Goal: Task Accomplishment & Management: Use online tool/utility

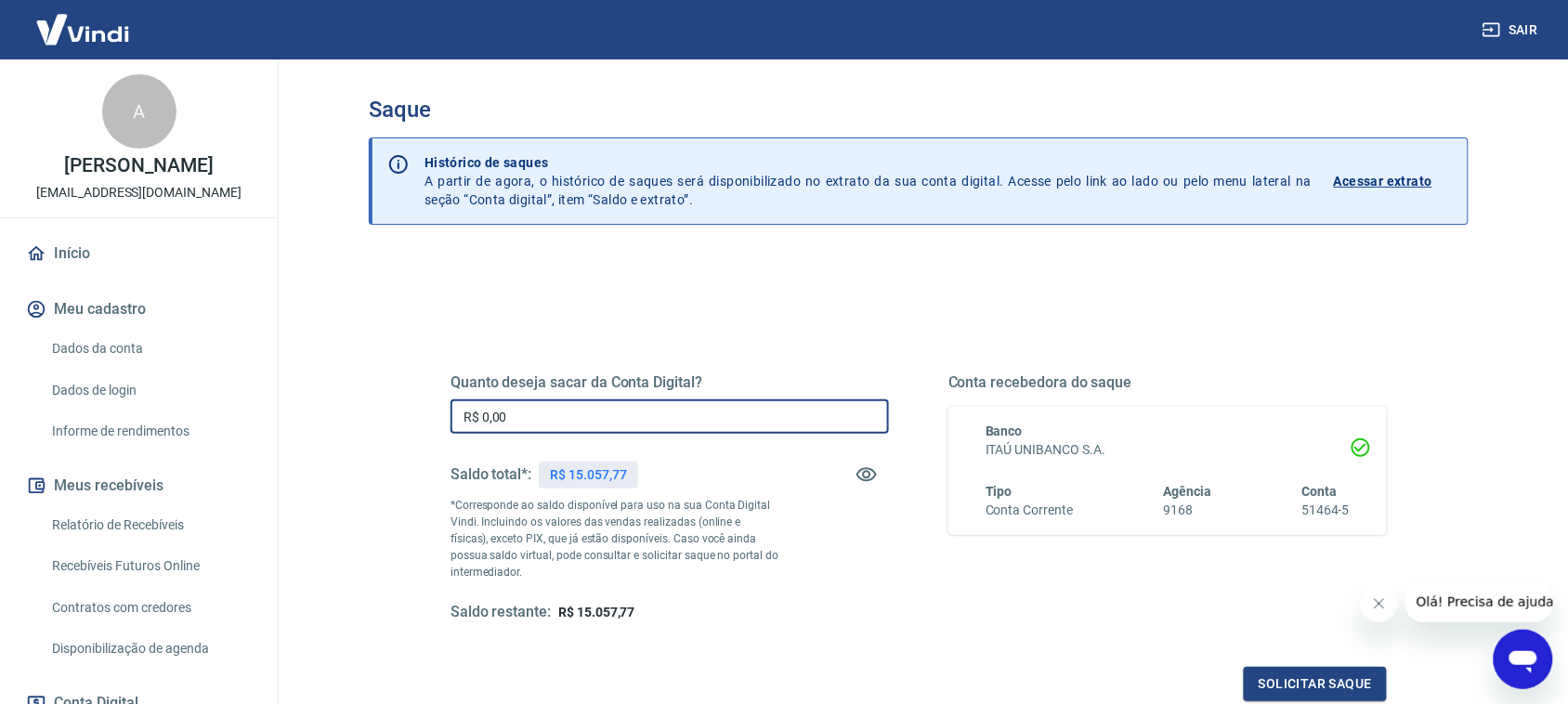
click at [653, 411] on input "R$ 0,00" at bounding box center [670, 417] width 439 height 34
type input "R$ 15.057,77"
click at [1310, 679] on button "Solicitar saque" at bounding box center [1315, 684] width 143 height 34
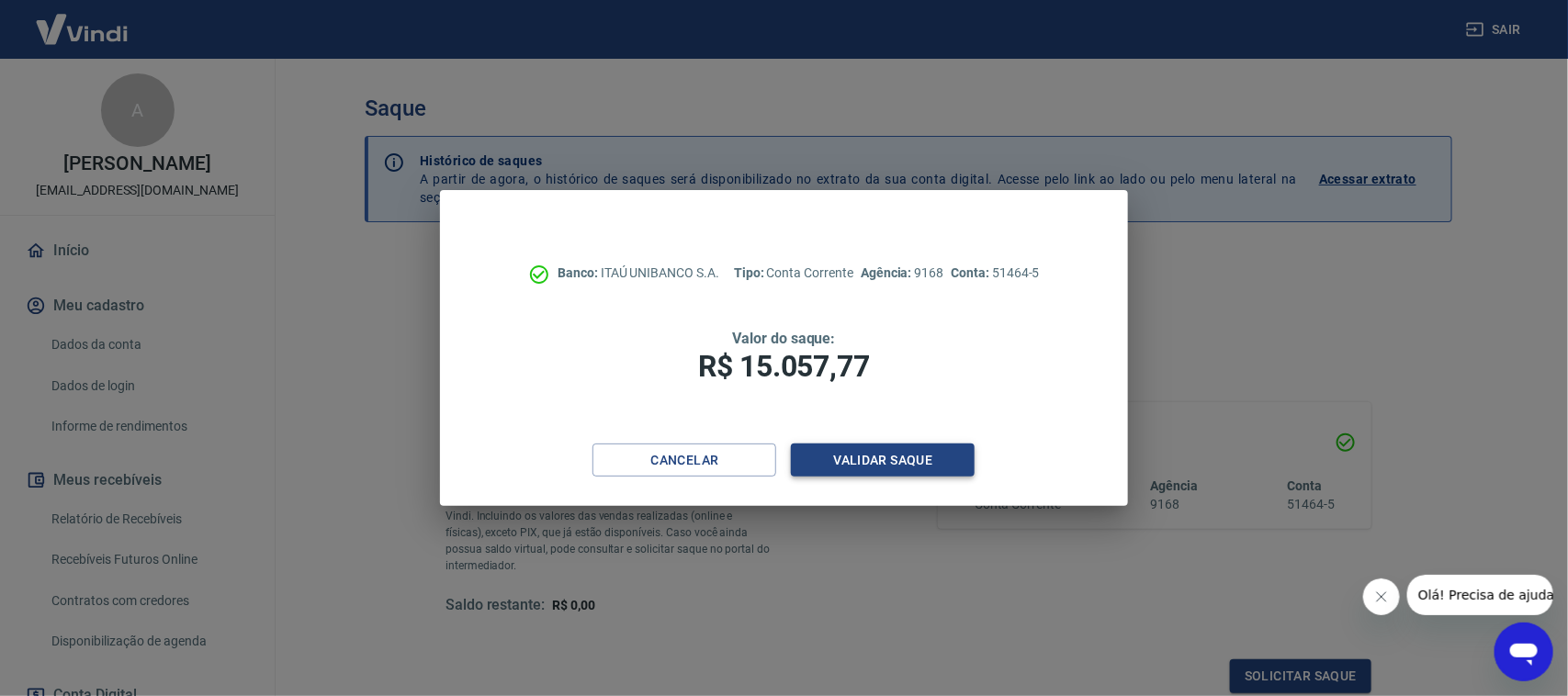
click at [932, 457] on button "Validar saque" at bounding box center [882, 460] width 184 height 34
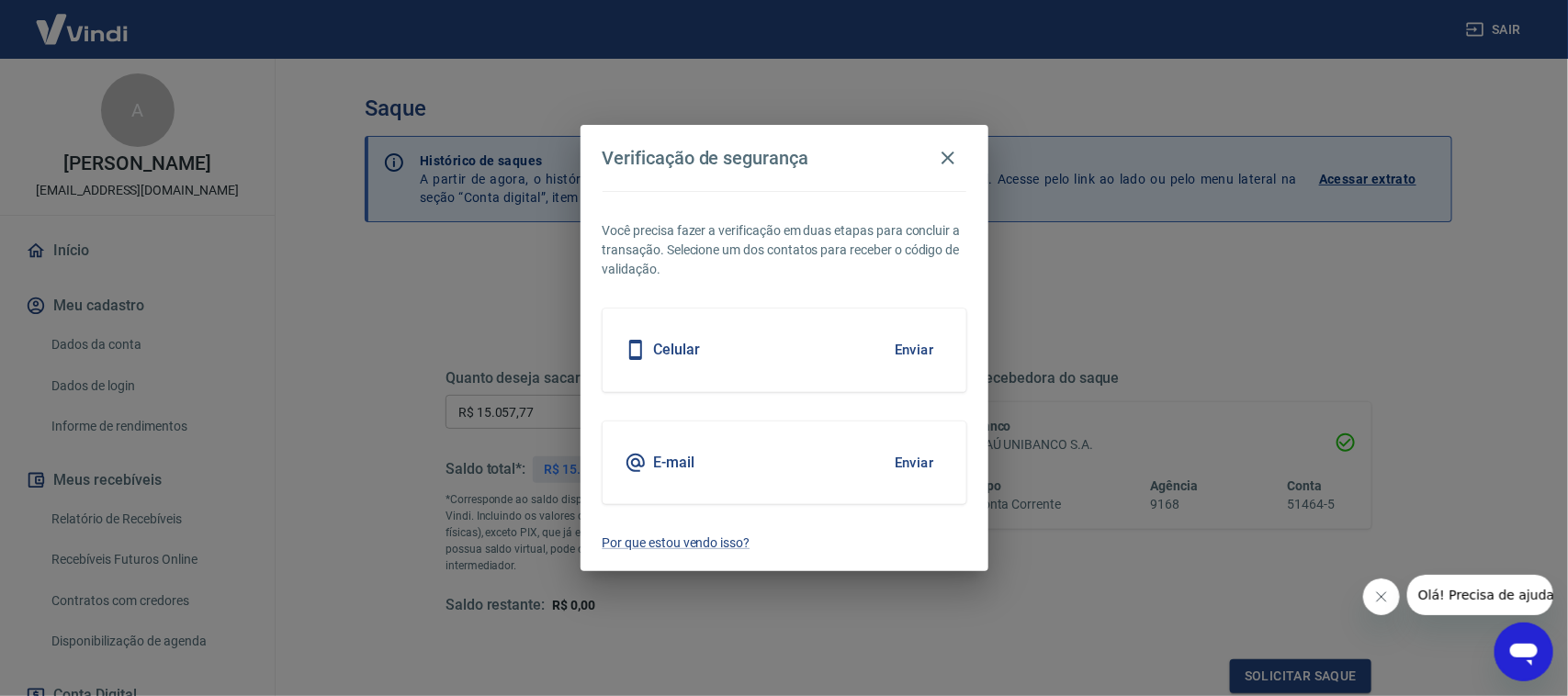
click at [900, 345] on button "Enviar" at bounding box center [914, 349] width 60 height 39
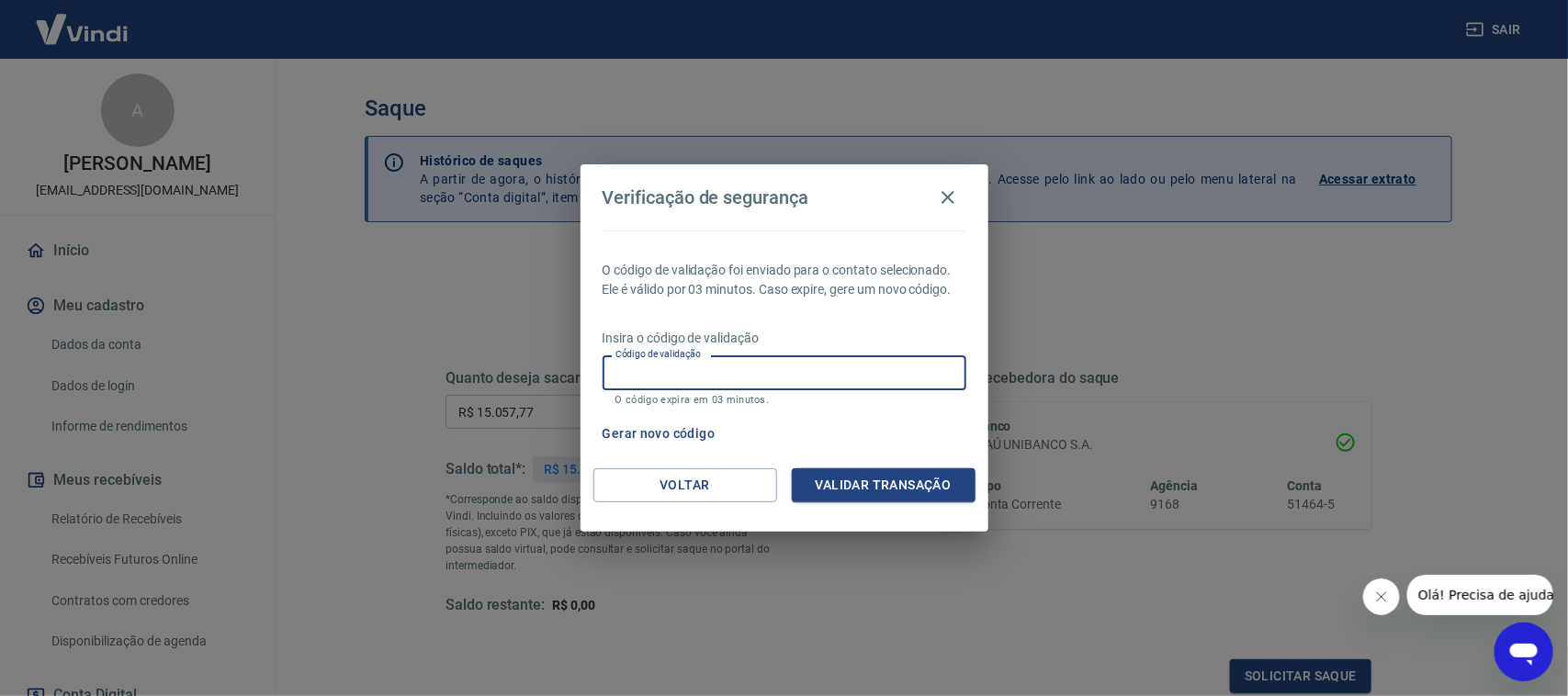
click at [822, 369] on input "Código de validação" at bounding box center [784, 372] width 364 height 34
type input "445697"
click at [860, 483] on button "Validar transação" at bounding box center [883, 486] width 184 height 34
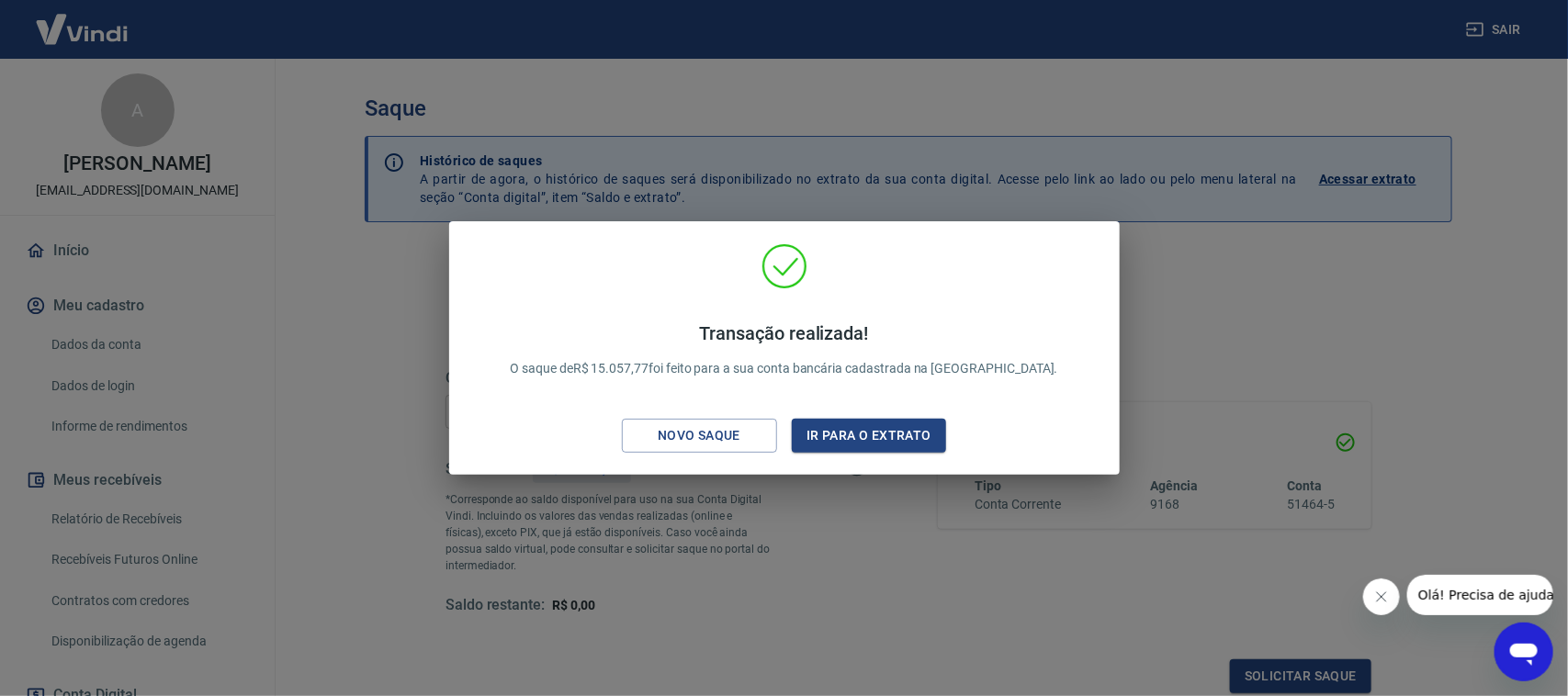
click at [1240, 330] on div "Transação realizada! O saque de R$ 15.057,77 foi feito para a sua conta bancári…" at bounding box center [784, 348] width 1568 height 696
